Goal: Task Accomplishment & Management: Complete application form

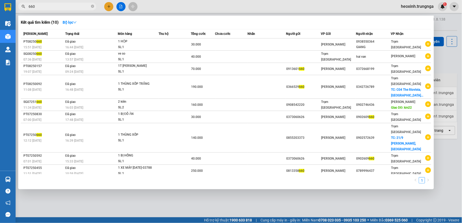
click at [109, 10] on div at bounding box center [231, 111] width 462 height 223
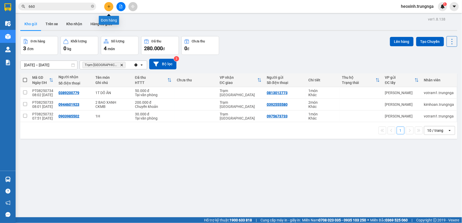
click at [110, 4] on button at bounding box center [108, 6] width 9 height 9
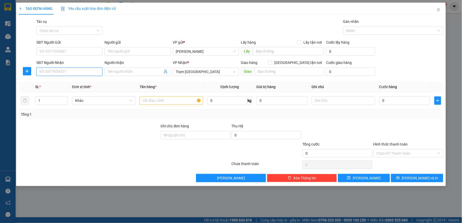
click at [51, 74] on input "SĐT Người Nhận" at bounding box center [69, 72] width 66 height 8
click at [58, 83] on div "0909753584 - [GEOGRAPHIC_DATA]" at bounding box center [70, 82] width 60 height 6
type input "0909753584"
type input "Hải"
type input "50.000"
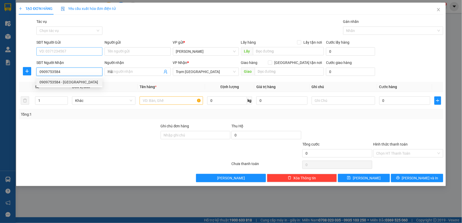
type input "50.000"
type input "0909753584"
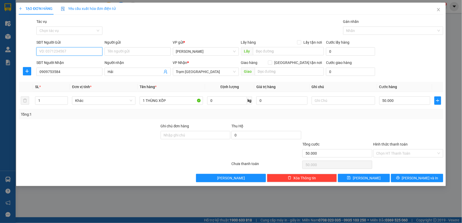
click at [71, 53] on input "SĐT Người Gửi" at bounding box center [69, 51] width 66 height 8
type input "0963651491"
click at [159, 91] on th "Tên hàng *" at bounding box center [172, 87] width 68 height 10
click at [367, 115] on div "Tổng: 1" at bounding box center [231, 115] width 421 height 6
click at [383, 153] on input "Hình thức thanh toán" at bounding box center [407, 154] width 60 height 8
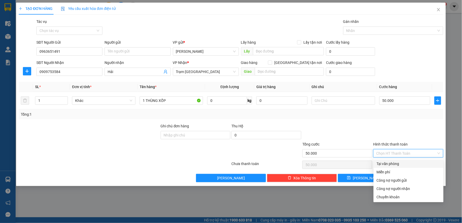
click at [383, 164] on div "Tại văn phòng" at bounding box center [409, 164] width 64 height 6
type input "0"
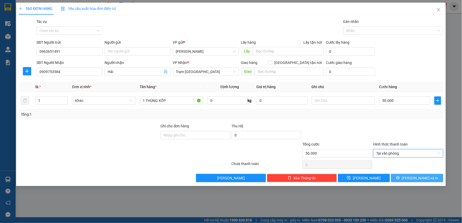
click at [397, 177] on button "[PERSON_NAME] và In" at bounding box center [417, 178] width 52 height 8
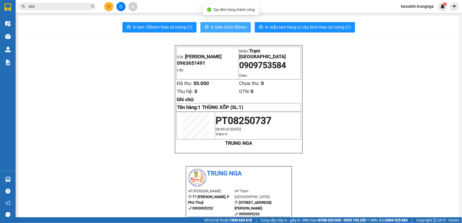
click at [228, 29] on span "In biên nhận 80mm" at bounding box center [229, 27] width 36 height 7
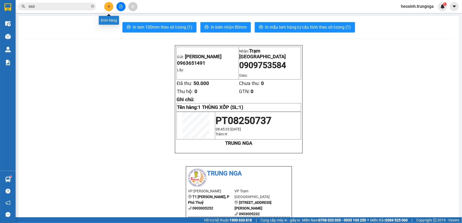
click at [111, 9] on button at bounding box center [108, 6] width 9 height 9
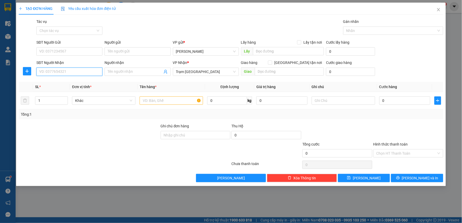
click at [69, 73] on input "SĐT Người Nhận" at bounding box center [69, 72] width 66 height 8
click at [172, 99] on input "text" at bounding box center [171, 100] width 63 height 8
type input "1BI"
click at [66, 71] on input "SĐT Người Nhận" at bounding box center [69, 72] width 66 height 8
type input "0908104893"
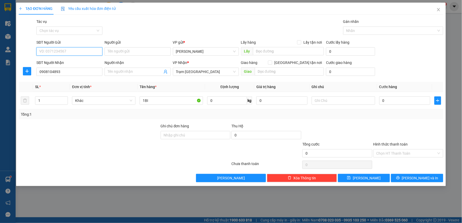
click at [63, 53] on input "SĐT Người Gửi" at bounding box center [69, 51] width 66 height 8
type input "0913932304"
click at [158, 100] on input "1BI" at bounding box center [171, 100] width 63 height 8
type input "1BI XANH TRỨNG GÀ"
click at [294, 82] on th "Giá trị hàng" at bounding box center [281, 87] width 55 height 10
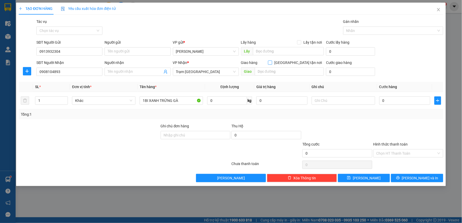
click at [301, 65] on span "[GEOGRAPHIC_DATA] tận nơi" at bounding box center [298, 63] width 52 height 6
click at [272, 64] on input "[GEOGRAPHIC_DATA] tận nơi" at bounding box center [270, 63] width 4 height 4
checkbox input "true"
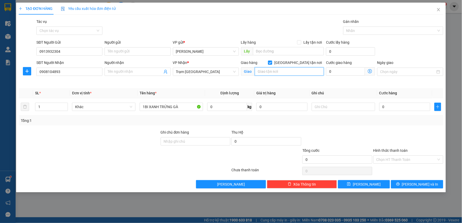
click at [292, 73] on input "text" at bounding box center [289, 71] width 69 height 8
click at [302, 71] on input "152/10 [PERSON_NAME][GEOGRAPHIC_DATA]" at bounding box center [289, 71] width 69 height 8
click at [345, 86] on div "Transit Pickup Surcharge Ids Transit Deliver Surcharge Ids Transit Deliver Surc…" at bounding box center [231, 104] width 425 height 170
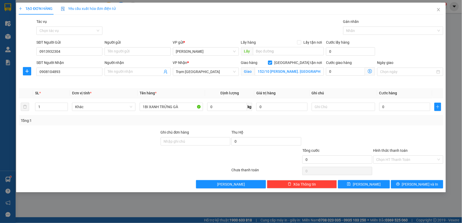
click at [286, 87] on div "Transit Pickup Surcharge Ids Transit Deliver Surcharge Ids Transit Deliver Surc…" at bounding box center [231, 104] width 425 height 170
click at [292, 71] on input "152/10 [PERSON_NAME]. [GEOGRAPHIC_DATA]" at bounding box center [289, 71] width 69 height 8
click at [294, 72] on input "152/10 [PERSON_NAME]. [GEOGRAPHIC_DATA]" at bounding box center [289, 71] width 69 height 8
type input "152/10 [PERSON_NAME] - Q. [GEOGRAPHIC_DATA]"
click at [335, 84] on div "Cước giao hàng 0" at bounding box center [350, 72] width 51 height 24
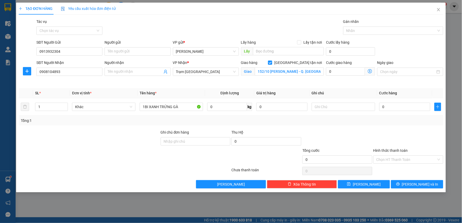
click at [329, 86] on div "Transit Pickup Surcharge Ids Transit Deliver Surcharge Ids Transit Deliver Surc…" at bounding box center [231, 104] width 425 height 170
click at [340, 68] on input "0" at bounding box center [345, 71] width 39 height 8
type input "1"
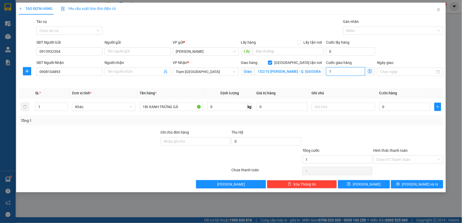
type input "10"
type input "100"
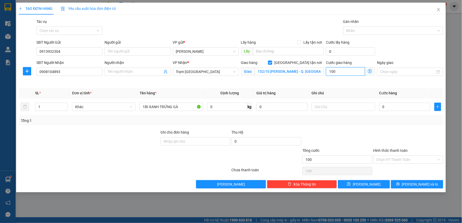
type input "100"
type input "100.000"
click at [317, 85] on div "Transit Pickup Surcharge Ids Transit Deliver Surcharge Ids Transit Deliver Surc…" at bounding box center [231, 104] width 425 height 170
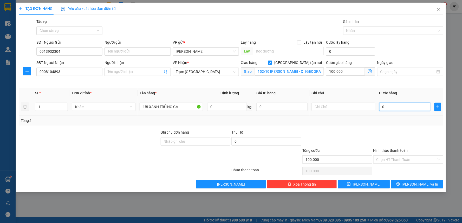
click at [396, 107] on input "0" at bounding box center [404, 107] width 51 height 8
type input "4"
type input "100.004"
type input "40"
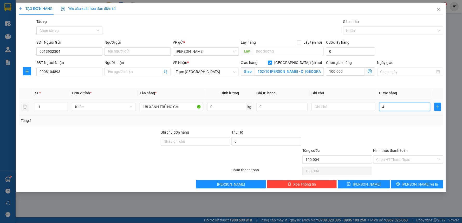
type input "100.040"
type input "40.000"
type input "140.000"
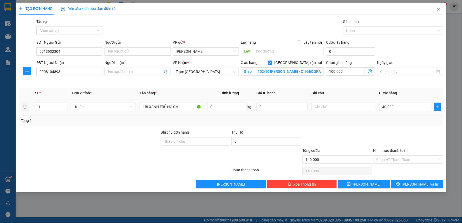
click at [333, 114] on td at bounding box center [344, 106] width 68 height 17
click at [337, 106] on input "text" at bounding box center [343, 107] width 63 height 8
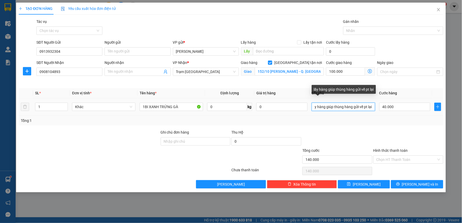
click at [325, 107] on input "lấy hàng giúp thùng hàng gửi về pt lại" at bounding box center [343, 107] width 63 height 8
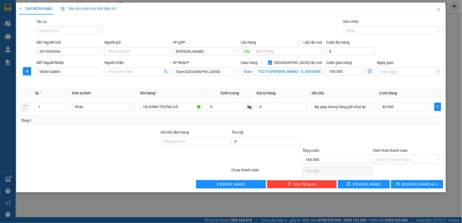
click at [325, 131] on div at bounding box center [337, 139] width 71 height 18
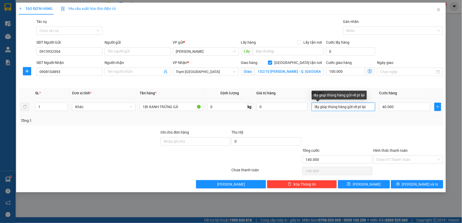
click at [371, 105] on input "lấy giúp thùng hàng gửi về pt lại" at bounding box center [343, 107] width 63 height 8
type input "lấy giúp thùng hàng gửi về pt lại TẬN NƠI 100K"
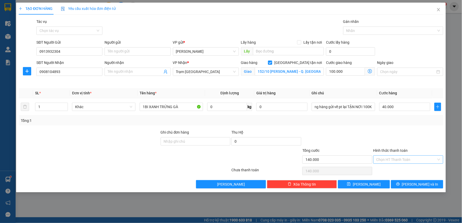
scroll to position [0, 0]
click at [394, 157] on input "Hình thức thanh toán" at bounding box center [407, 160] width 60 height 8
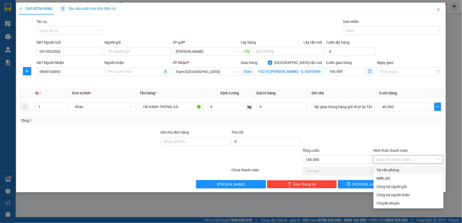
click at [389, 168] on div "Tại văn phòng" at bounding box center [409, 170] width 64 height 6
type input "0"
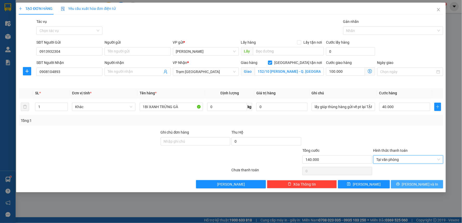
click at [400, 186] on icon "printer" at bounding box center [398, 184] width 4 height 4
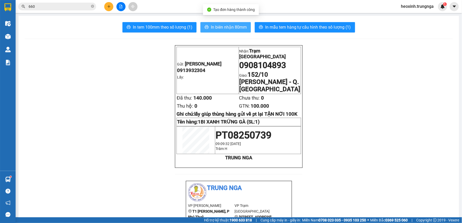
click at [227, 23] on button "In biên nhận 80mm" at bounding box center [226, 27] width 50 height 10
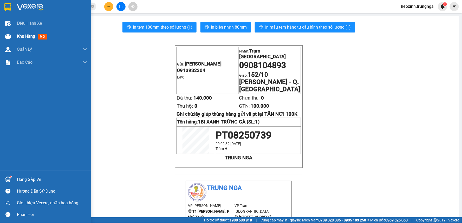
click at [21, 34] on span "Kho hàng" at bounding box center [26, 36] width 18 height 5
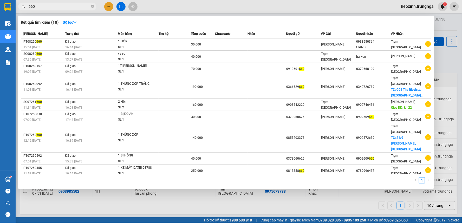
click at [69, 5] on input "660" at bounding box center [59, 7] width 61 height 6
type input "6"
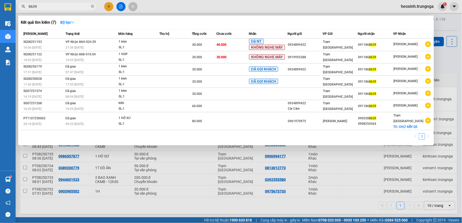
type input "8639"
click at [113, 5] on div at bounding box center [231, 111] width 462 height 223
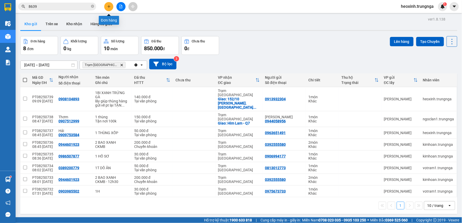
click at [110, 9] on button at bounding box center [108, 6] width 9 height 9
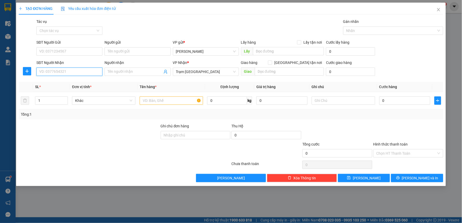
click at [68, 73] on input "SĐT Người Nhận" at bounding box center [69, 72] width 66 height 8
type input "0984198127"
click at [81, 50] on input "SĐT Người Gửi" at bounding box center [69, 51] width 66 height 8
type input "0965922511"
click at [186, 103] on input "text" at bounding box center [171, 100] width 63 height 8
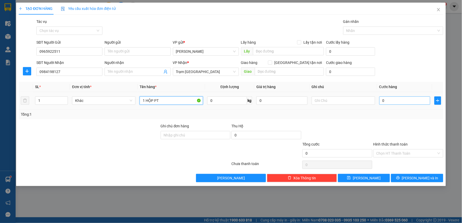
type input "1 HỘP PT"
click at [414, 101] on input "0" at bounding box center [404, 100] width 51 height 8
type input "3"
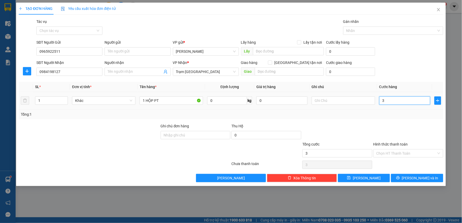
type input "30"
type input "30.000"
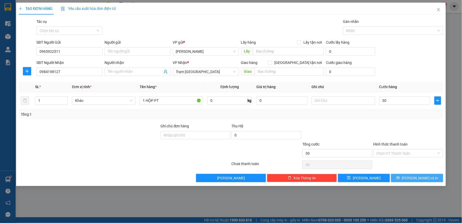
type input "30.000"
click at [411, 177] on button "[PERSON_NAME] và In" at bounding box center [417, 178] width 52 height 8
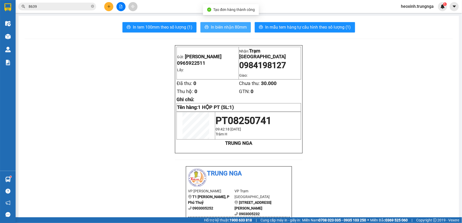
click at [218, 28] on span "In biên nhận 80mm" at bounding box center [229, 27] width 36 height 7
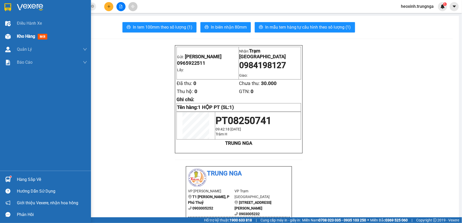
click at [12, 37] on div "Kho hàng mới" at bounding box center [45, 36] width 91 height 13
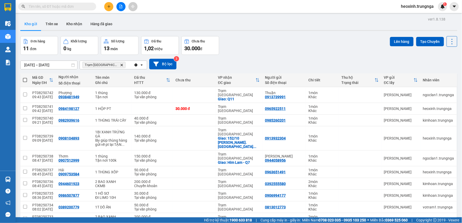
click at [115, 6] on div at bounding box center [120, 6] width 39 height 9
click at [110, 5] on icon "plus" at bounding box center [109, 7] width 4 height 4
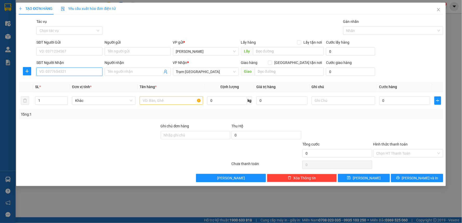
click at [70, 70] on input "SĐT Người Nhận" at bounding box center [69, 72] width 66 height 8
type input "0933173290"
click at [69, 47] on div "SĐT Người Gửi" at bounding box center [69, 44] width 66 height 8
click at [69, 55] on input "SĐT Người Gửi" at bounding box center [69, 51] width 66 height 8
type input "0943367317"
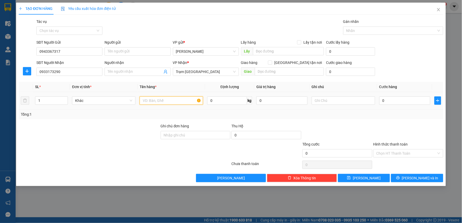
click at [144, 98] on input "text" at bounding box center [171, 100] width 63 height 8
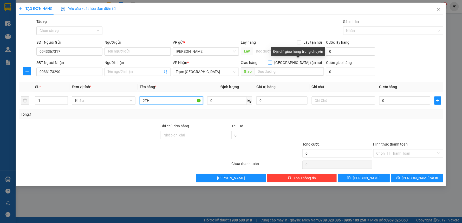
type input "2TH"
click at [272, 63] on input "[GEOGRAPHIC_DATA] tận nơi" at bounding box center [270, 63] width 4 height 4
checkbox input "true"
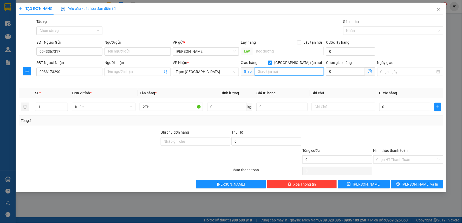
click at [299, 73] on input "text" at bounding box center [289, 71] width 69 height 8
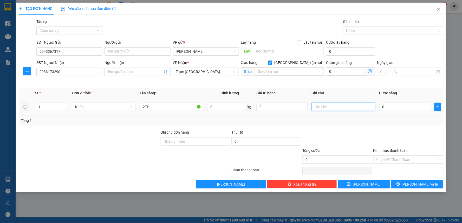
click at [327, 109] on input "text" at bounding box center [343, 107] width 63 height 8
type input "KHÁCH MUỐN GIAO TẬN NƠI"
click at [161, 108] on input "2TH" at bounding box center [171, 107] width 63 height 8
type input "2"
type input "1TH + 1 KIỆN"
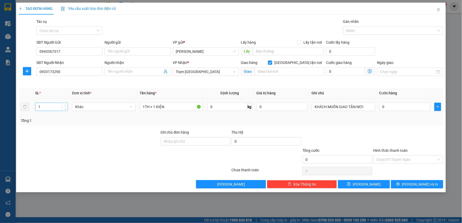
type input "2"
click at [66, 106] on icon "up" at bounding box center [65, 106] width 2 height 2
click at [391, 107] on input "0" at bounding box center [404, 107] width 51 height 8
type input "1"
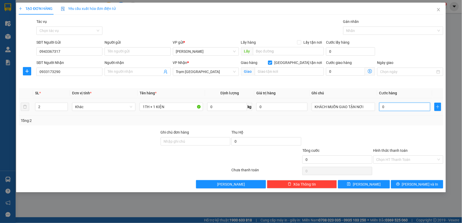
type input "1"
type input "11"
type input "110"
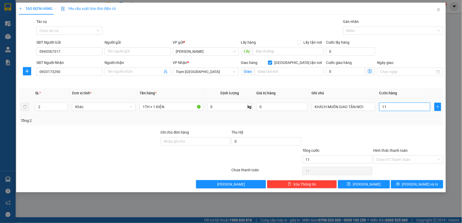
type input "110"
type input "110.000"
click at [390, 139] on div at bounding box center [408, 139] width 71 height 18
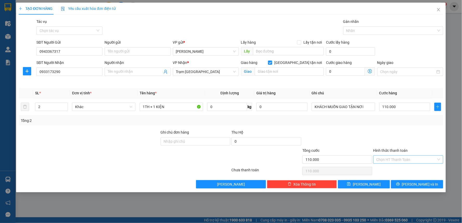
click at [394, 158] on input "Hình thức thanh toán" at bounding box center [407, 160] width 60 height 8
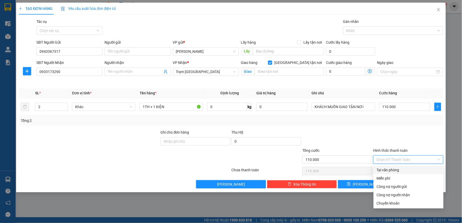
drag, startPoint x: 395, startPoint y: 171, endPoint x: 399, endPoint y: 183, distance: 12.8
click at [395, 171] on div "Tại văn phòng" at bounding box center [409, 170] width 64 height 6
type input "0"
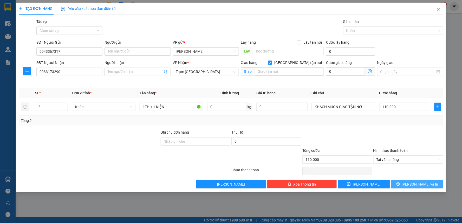
click at [403, 185] on button "[PERSON_NAME] và In" at bounding box center [417, 184] width 52 height 8
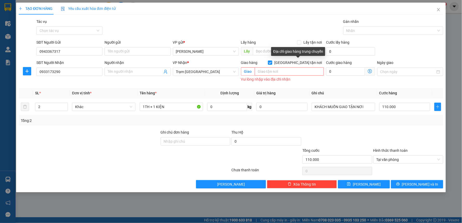
click at [300, 61] on span "[GEOGRAPHIC_DATA] tận nơi" at bounding box center [298, 63] width 52 height 6
click at [272, 61] on input "[GEOGRAPHIC_DATA] tận nơi" at bounding box center [270, 63] width 4 height 4
checkbox input "false"
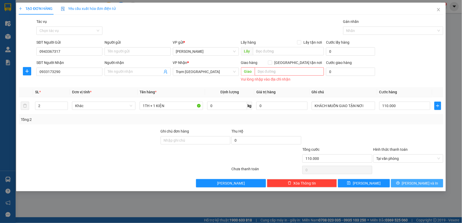
click at [407, 182] on button "[PERSON_NAME] và In" at bounding box center [417, 183] width 52 height 8
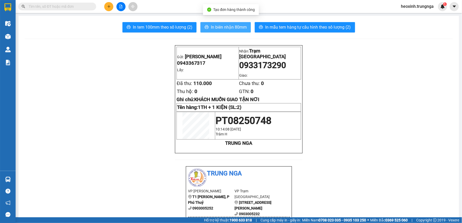
click at [228, 26] on span "In biên nhận 80mm" at bounding box center [229, 27] width 36 height 7
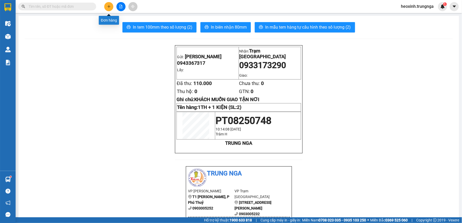
click at [108, 5] on icon "plus" at bounding box center [109, 7] width 4 height 4
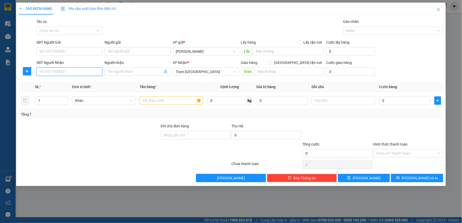
click at [65, 72] on input "SĐT Người Nhận" at bounding box center [69, 72] width 66 height 8
click at [66, 85] on div "0789996437" at bounding box center [70, 82] width 60 height 6
type input "0789996437"
type input "250.000"
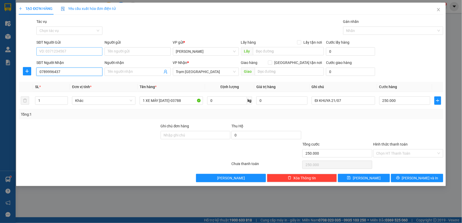
type input "0789996437"
click at [79, 52] on input "SĐT Người Gửi" at bounding box center [69, 51] width 66 height 8
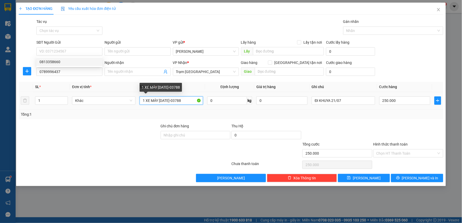
drag, startPoint x: 182, startPoint y: 100, endPoint x: 76, endPoint y: 111, distance: 106.2
click at [76, 111] on div "SL * Đơn vị tính * Tên hàng * Định lượng Giá trị hàng Ghi chú Cước hàng 1 Khác …" at bounding box center [231, 100] width 425 height 37
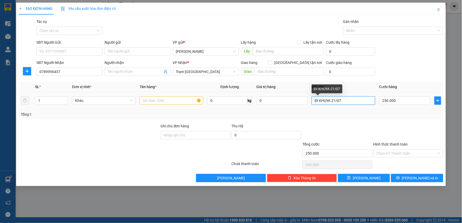
drag, startPoint x: 350, startPoint y: 100, endPoint x: 121, endPoint y: 118, distance: 230.1
click at [121, 118] on div "SL * Đơn vị tính * Tên hàng * Định lượng Giá trị hàng Ghi chú Cước hàng 1 Khác …" at bounding box center [231, 100] width 425 height 37
click at [128, 87] on th "Đơn vị tính *" at bounding box center [104, 87] width 68 height 10
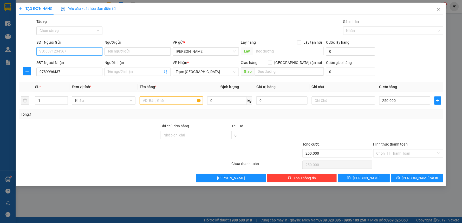
click at [67, 53] on input "SĐT Người Gửi" at bounding box center [69, 51] width 66 height 8
type input "0813358660"
click at [172, 99] on input "text" at bounding box center [171, 100] width 63 height 8
type input "-"
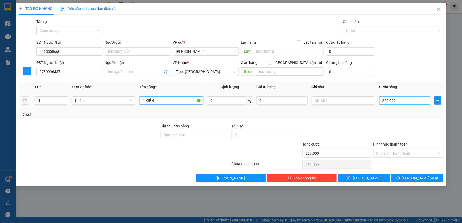
type input "1 KIỆN"
click at [402, 101] on input "250.000" at bounding box center [404, 100] width 51 height 8
type input "6"
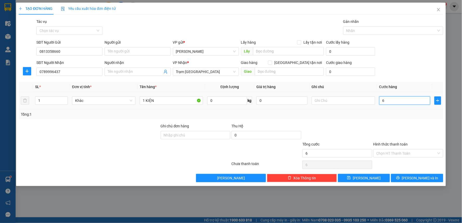
type input "60"
type input "60.000"
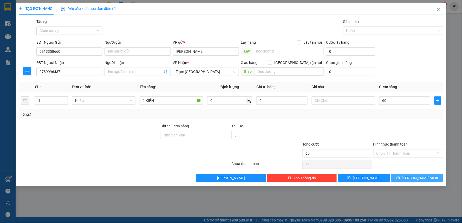
type input "60.000"
click at [400, 180] on icon "printer" at bounding box center [398, 178] width 4 height 4
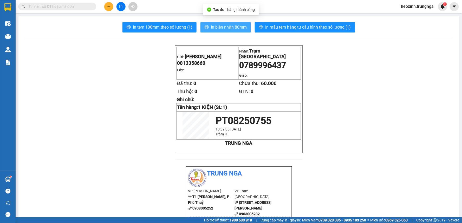
click at [228, 28] on span "In biên nhận 80mm" at bounding box center [229, 27] width 36 height 7
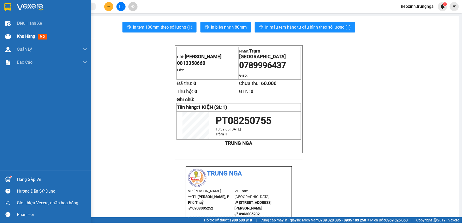
click at [12, 33] on div at bounding box center [7, 36] width 9 height 9
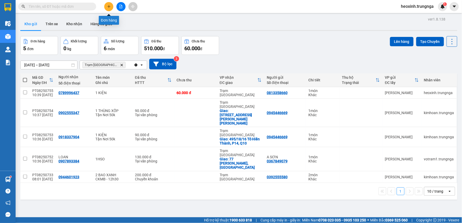
click at [110, 7] on icon "plus" at bounding box center [109, 7] width 4 height 4
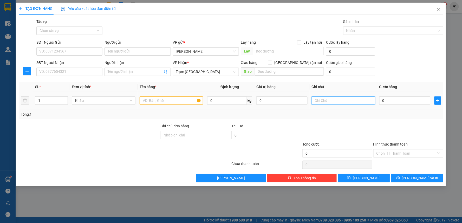
click at [329, 100] on input "text" at bounding box center [343, 100] width 63 height 8
type input "0"
type input "D"
type input "ĐI 0H (15/8)"
click at [64, 69] on input "SĐT Người Nhận" at bounding box center [69, 72] width 66 height 8
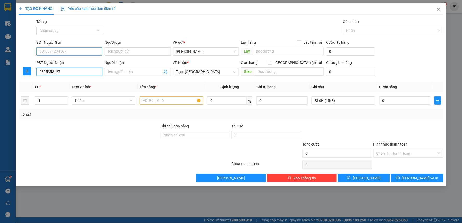
type input "0395358127"
click at [72, 50] on input "SĐT Người Gửi" at bounding box center [69, 51] width 66 height 8
click at [156, 102] on input "text" at bounding box center [171, 100] width 63 height 8
type input "1 XE MÁY"
drag, startPoint x: 80, startPoint y: 46, endPoint x: 85, endPoint y: 52, distance: 7.4
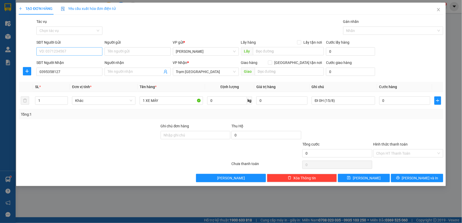
click at [80, 47] on div "SĐT Người Gửi VD: 0371234567" at bounding box center [69, 49] width 66 height 18
click at [85, 52] on input "SĐT Người Gửi" at bounding box center [69, 51] width 66 height 8
type input "0384753871"
click at [182, 100] on input "1 XE MÁY" at bounding box center [171, 100] width 63 height 8
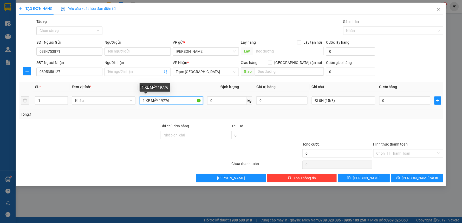
click at [160, 99] on input "1 XE MÁY 19776" at bounding box center [171, 100] width 63 height 8
click at [158, 101] on input "1 XE MÁY 19776" at bounding box center [171, 100] width 63 height 8
click at [159, 101] on input "1 XE MÁY 19776" at bounding box center [171, 100] width 63 height 8
type input "1 XE MÁY 86AA-19776"
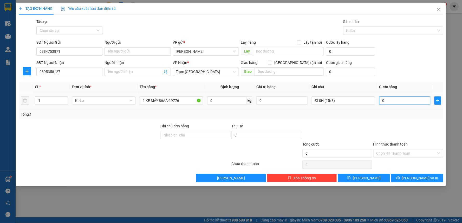
click at [393, 99] on input "0" at bounding box center [404, 100] width 51 height 8
type input "3"
type input "30"
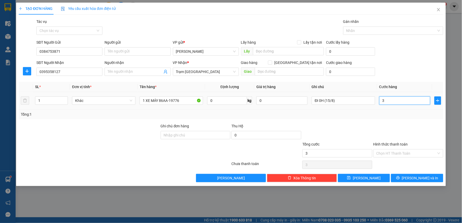
type input "30"
type input "300"
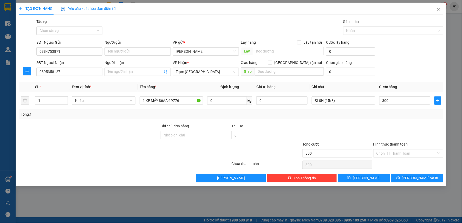
type input "300.000"
click at [391, 110] on div "Tổng: 1" at bounding box center [231, 115] width 425 height 10
click at [397, 153] on input "Hình thức thanh toán" at bounding box center [407, 154] width 60 height 8
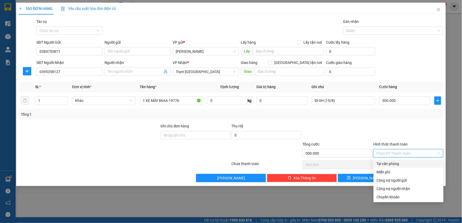
click at [392, 164] on div "Tại văn phòng" at bounding box center [409, 164] width 64 height 6
type input "0"
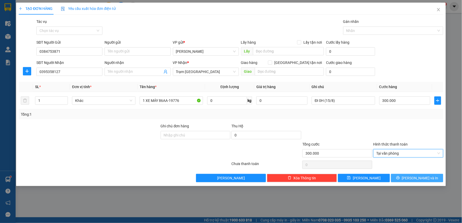
click at [402, 179] on button "[PERSON_NAME] và In" at bounding box center [417, 178] width 52 height 8
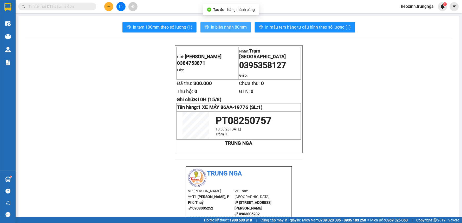
click at [232, 25] on span "In biên nhận 80mm" at bounding box center [229, 27] width 36 height 7
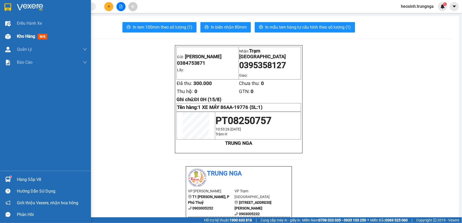
click at [21, 35] on span "Kho hàng" at bounding box center [26, 36] width 18 height 5
